Goal: Task Accomplishment & Management: Use online tool/utility

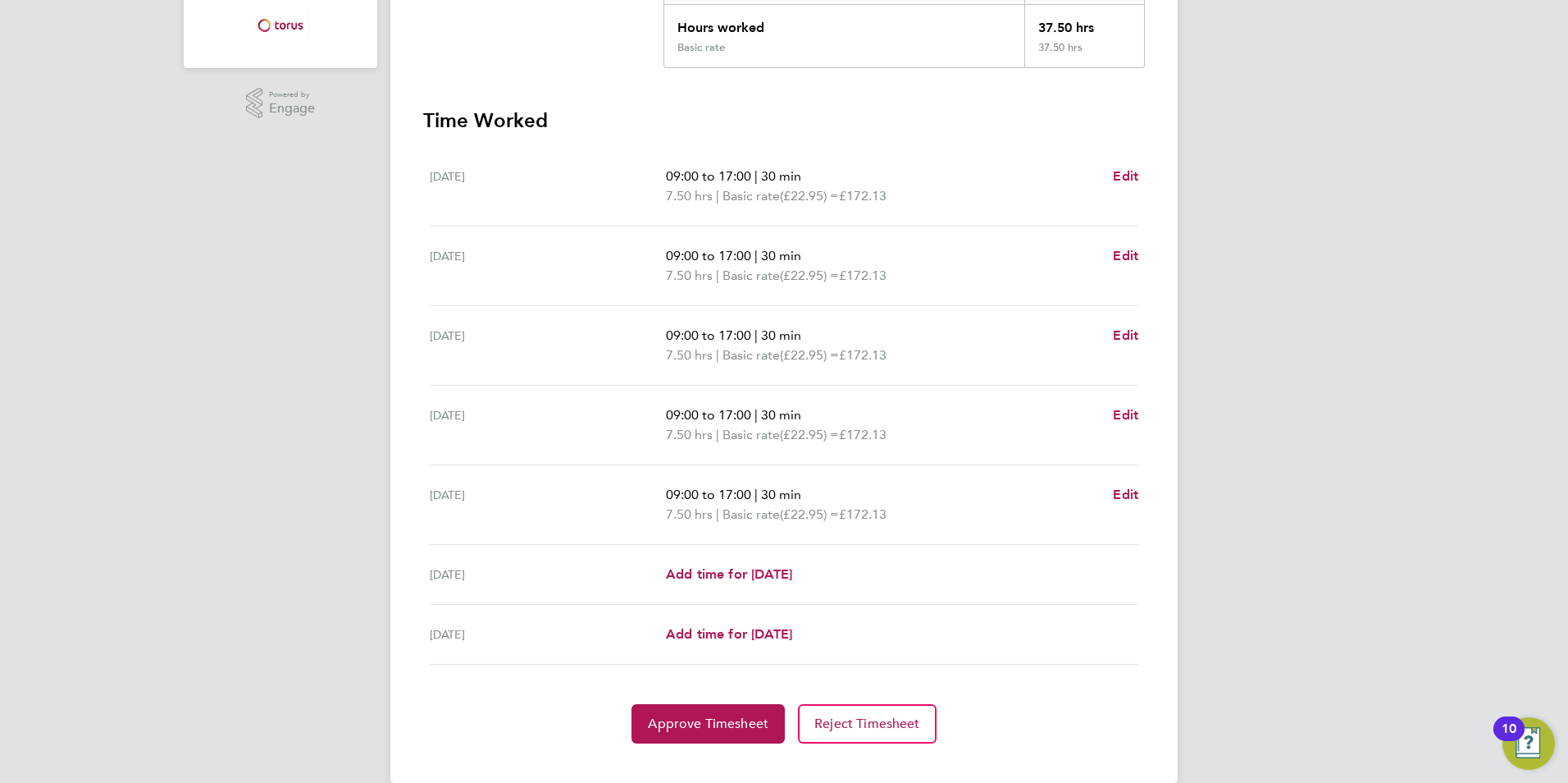
scroll to position [403, 0]
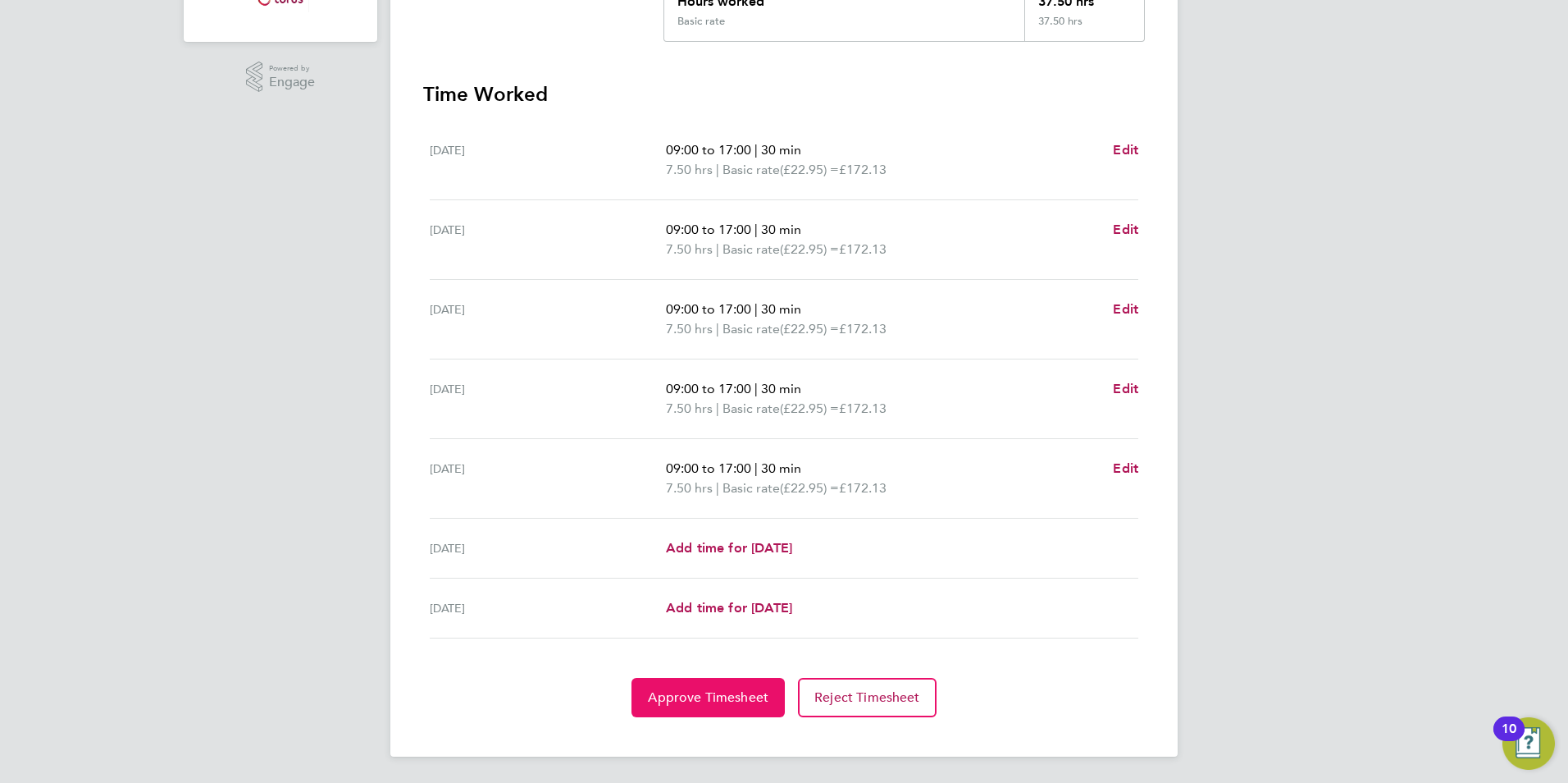
click at [712, 694] on span "Approve Timesheet" at bounding box center [708, 698] width 121 height 17
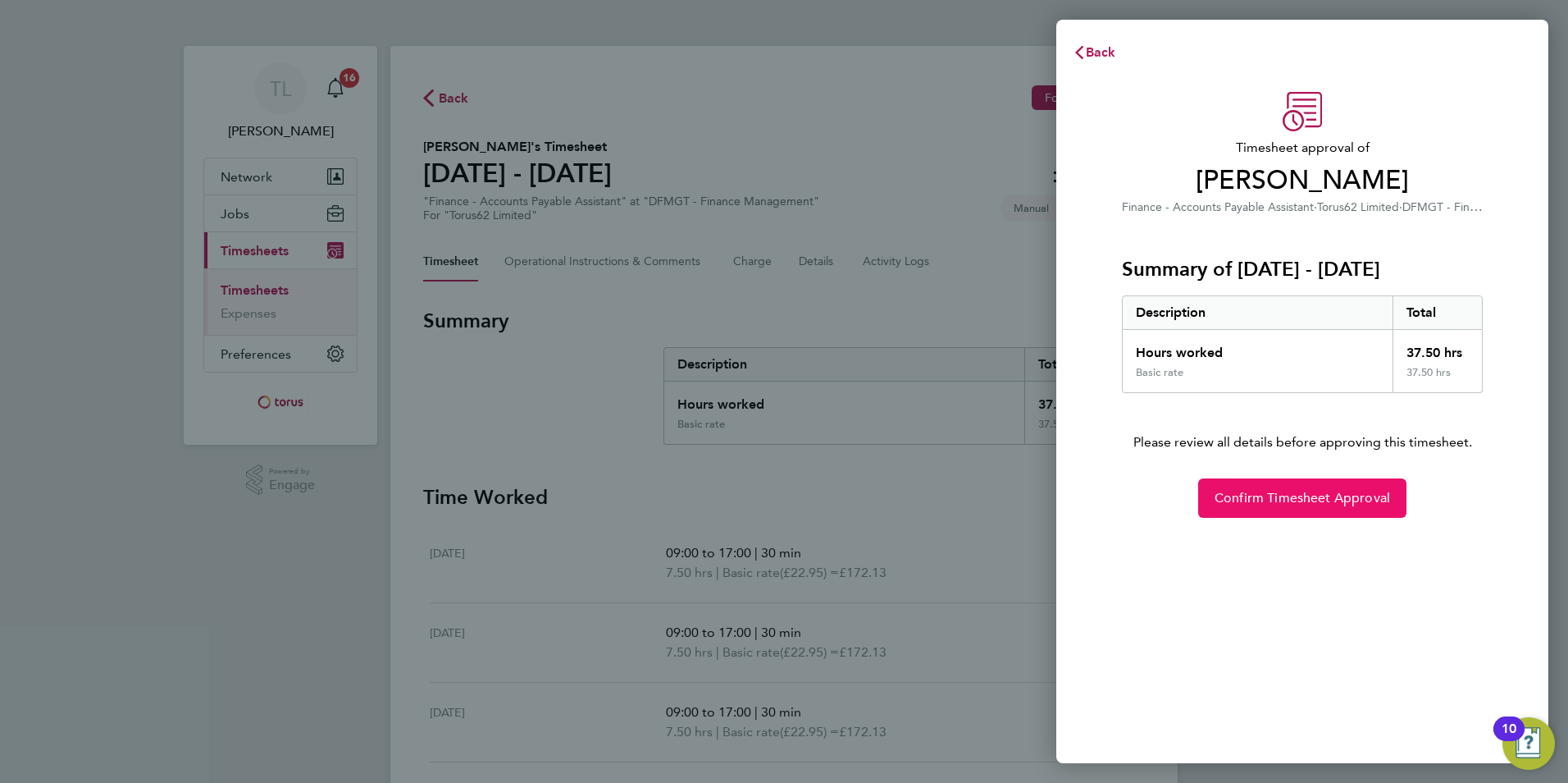
click at [1333, 499] on span "Confirm Timesheet Approval" at bounding box center [1302, 498] width 175 height 17
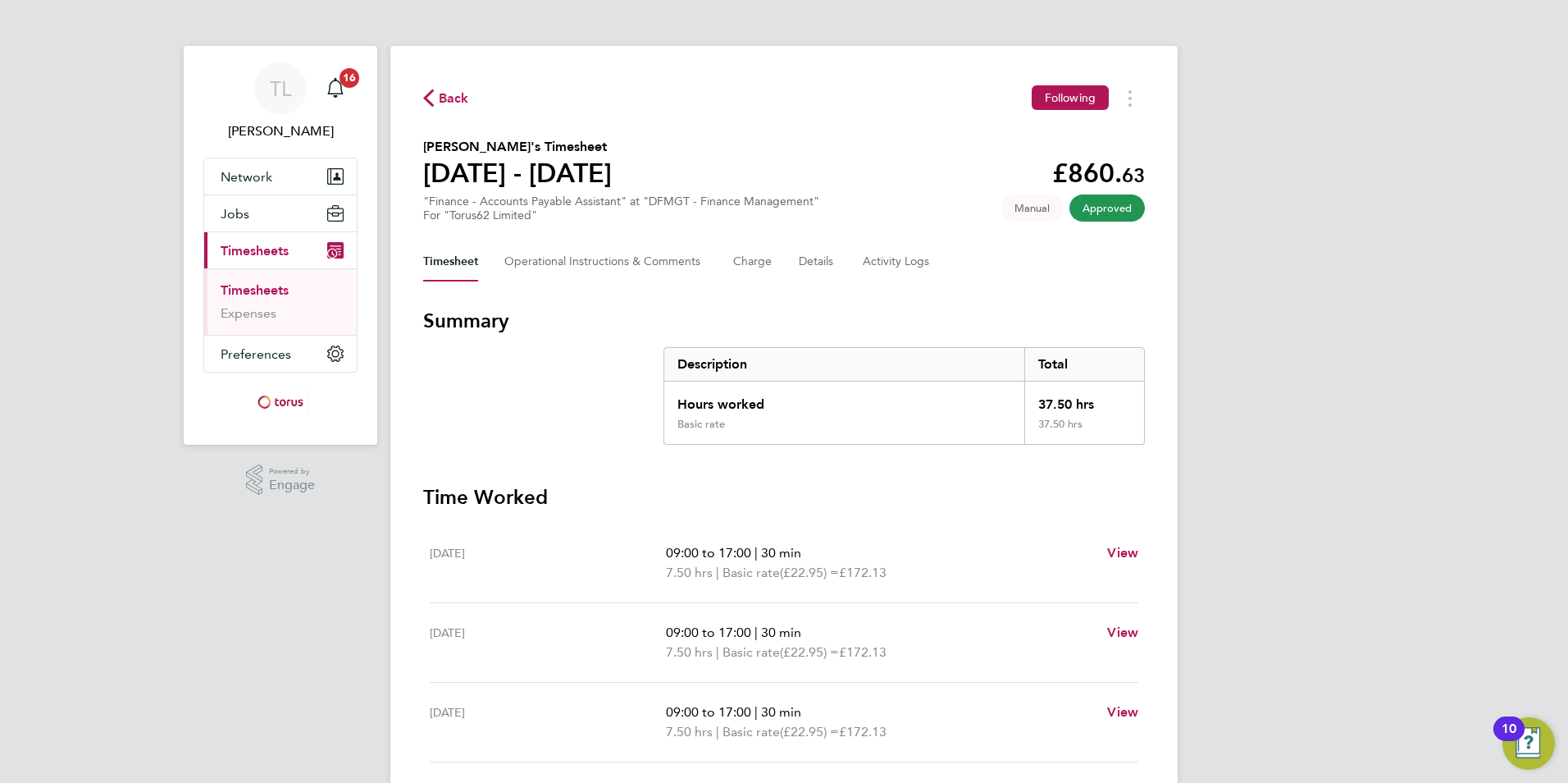
click at [248, 293] on link "Timesheets" at bounding box center [254, 291] width 68 height 16
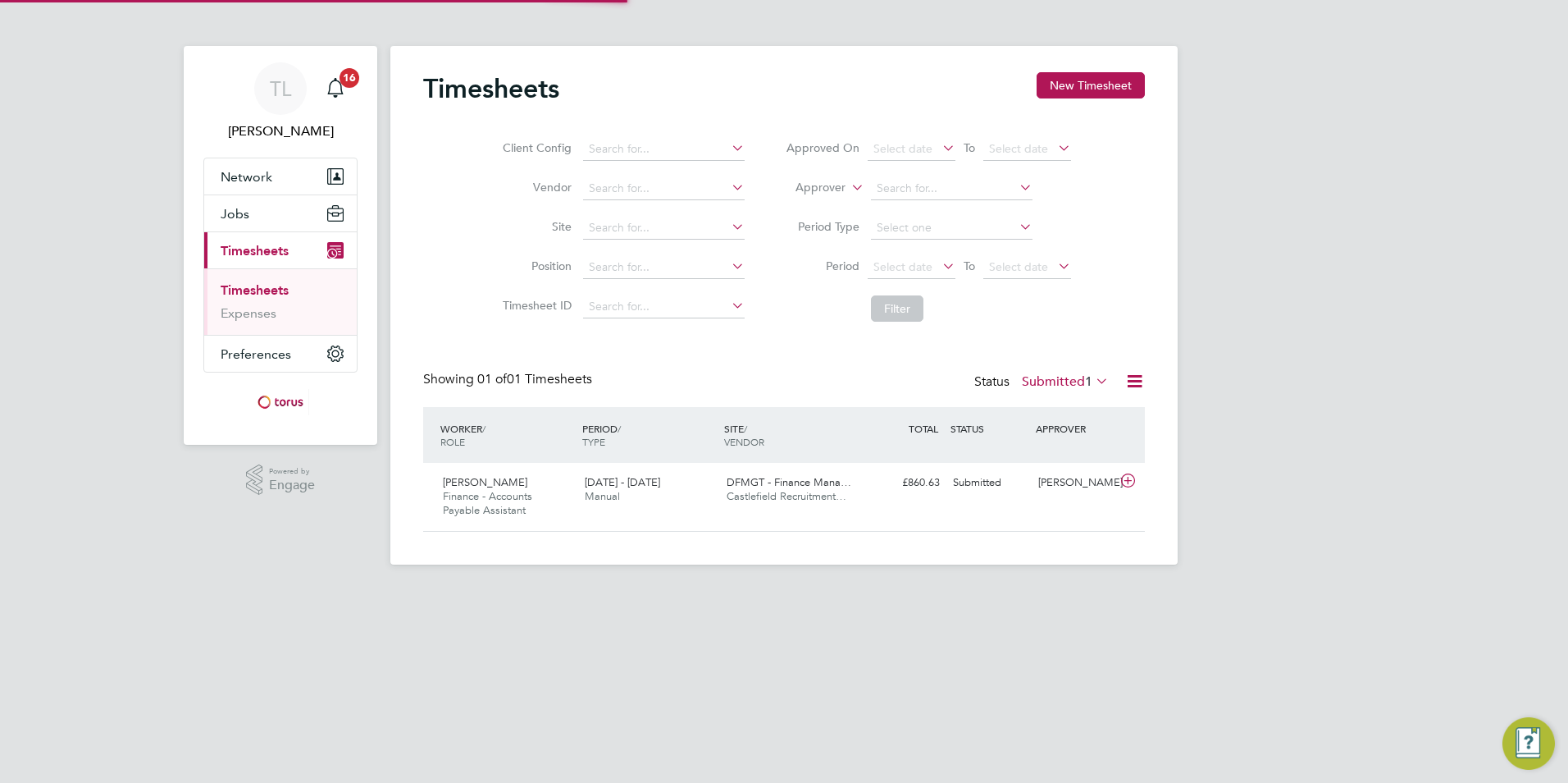
scroll to position [42, 143]
click at [510, 487] on div "[PERSON_NAME] Finance - Accounts Payable Assistant [DATE] - [DATE]" at bounding box center [507, 497] width 142 height 55
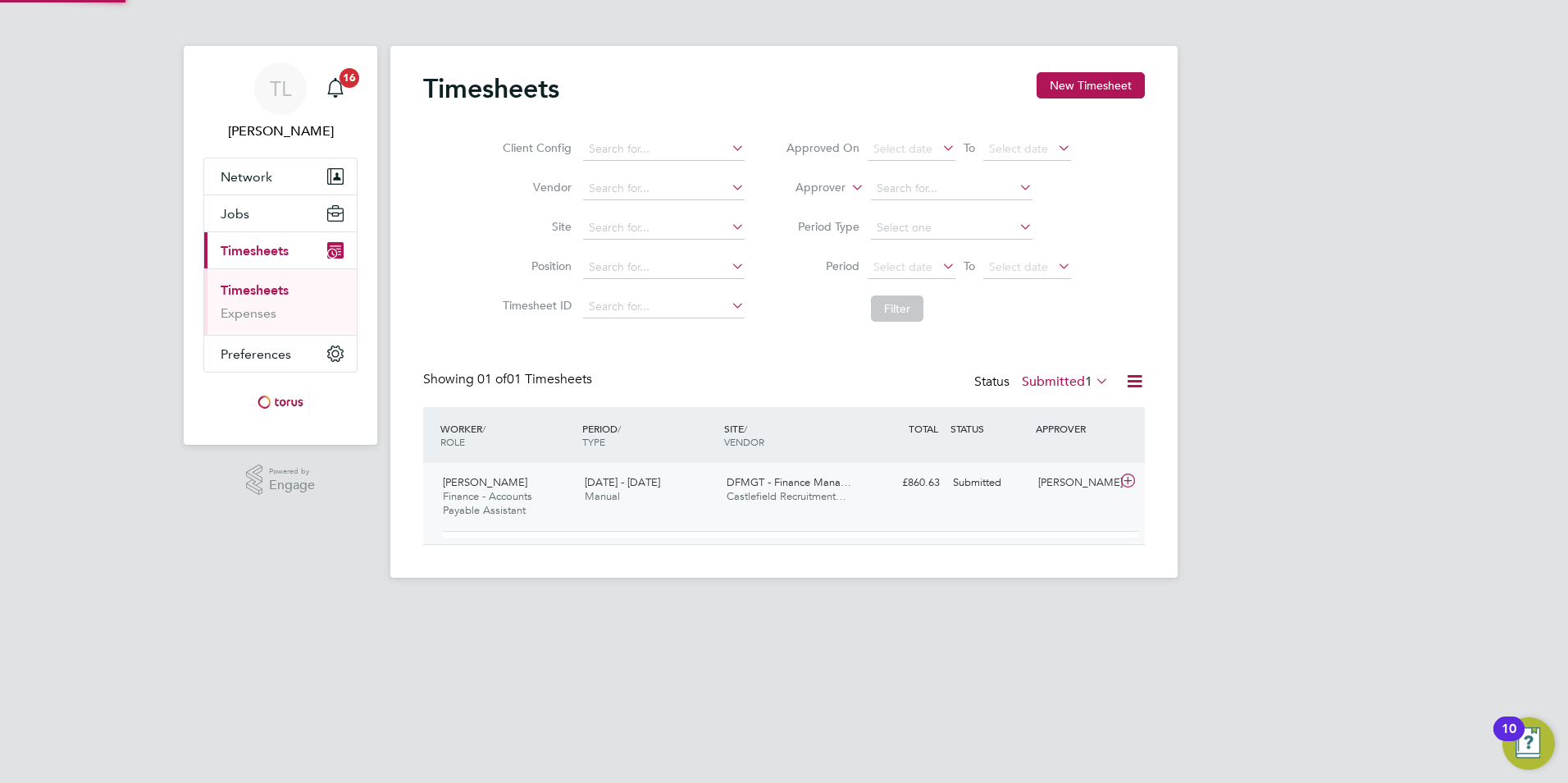
scroll to position [28, 160]
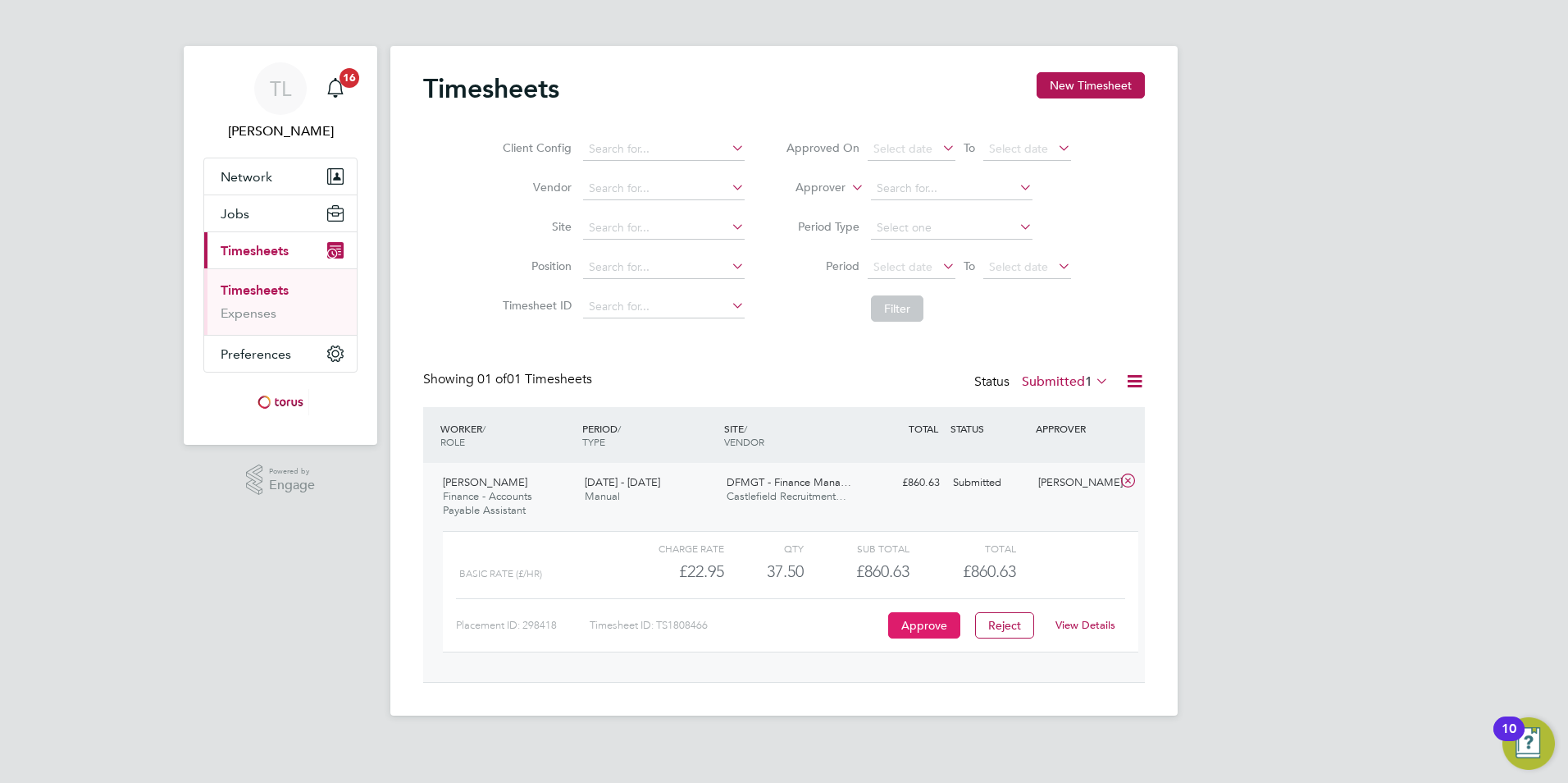
click at [931, 618] on button "Approve" at bounding box center [924, 625] width 72 height 26
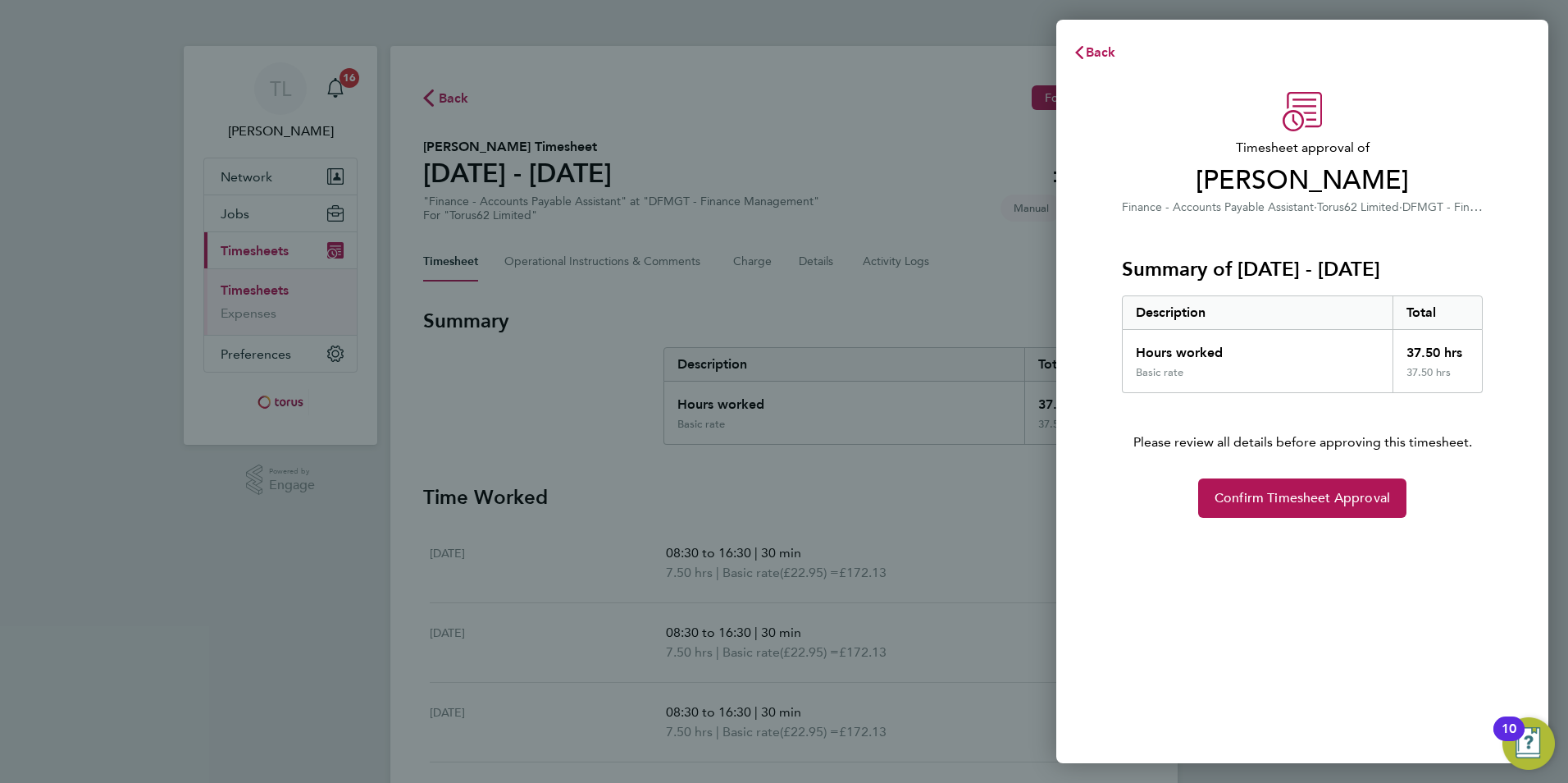
click at [880, 499] on div "Back Timesheet approval of Sam Garnett Finance - Accounts Payable Assistant · T…" at bounding box center [784, 391] width 1568 height 783
click at [1240, 493] on span "Confirm Timesheet Approval" at bounding box center [1302, 498] width 175 height 17
